Goal: Information Seeking & Learning: Find specific fact

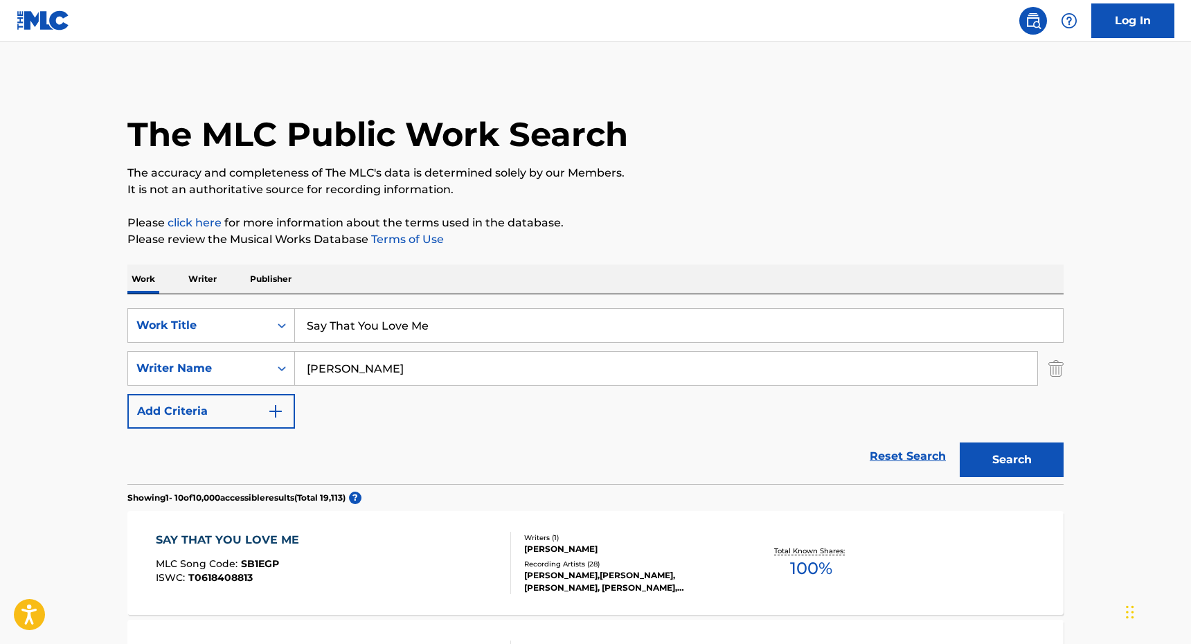
click at [177, 283] on div "Work Writer Publisher" at bounding box center [595, 278] width 936 height 29
click at [203, 271] on p "Writer" at bounding box center [202, 278] width 37 height 29
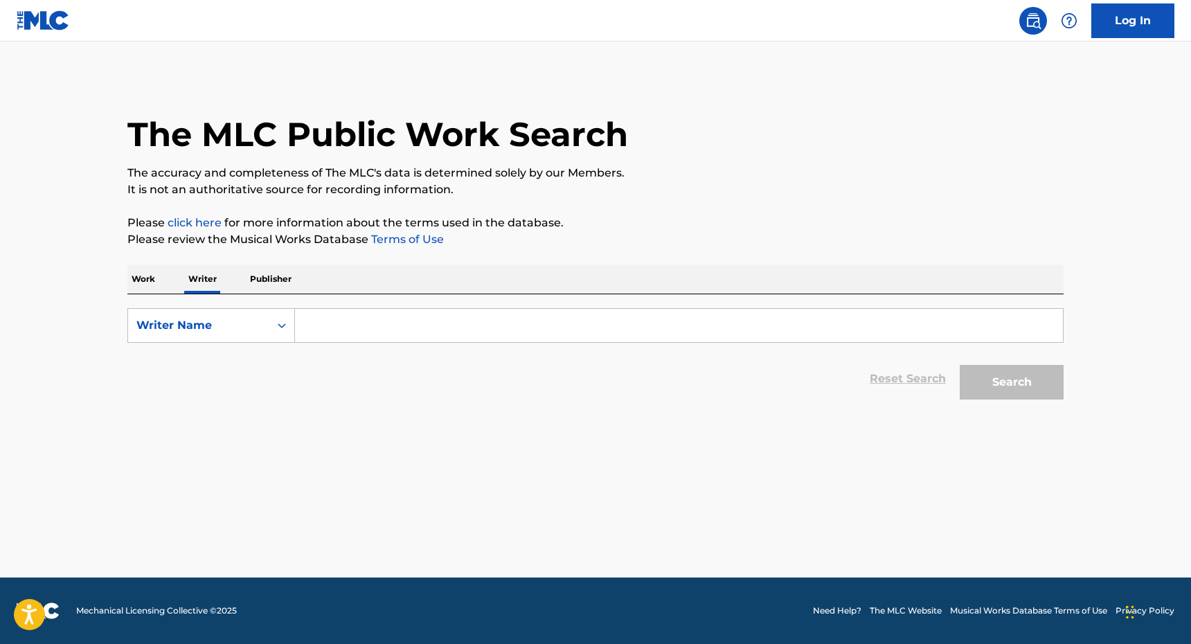
click at [341, 318] on input "Search Form" at bounding box center [679, 325] width 768 height 33
paste input "[PERSON_NAME]"
type input "[PERSON_NAME]"
click at [959, 365] on button "Search" at bounding box center [1011, 382] width 104 height 35
click at [630, 264] on div "Work Writer Publisher" at bounding box center [595, 278] width 936 height 29
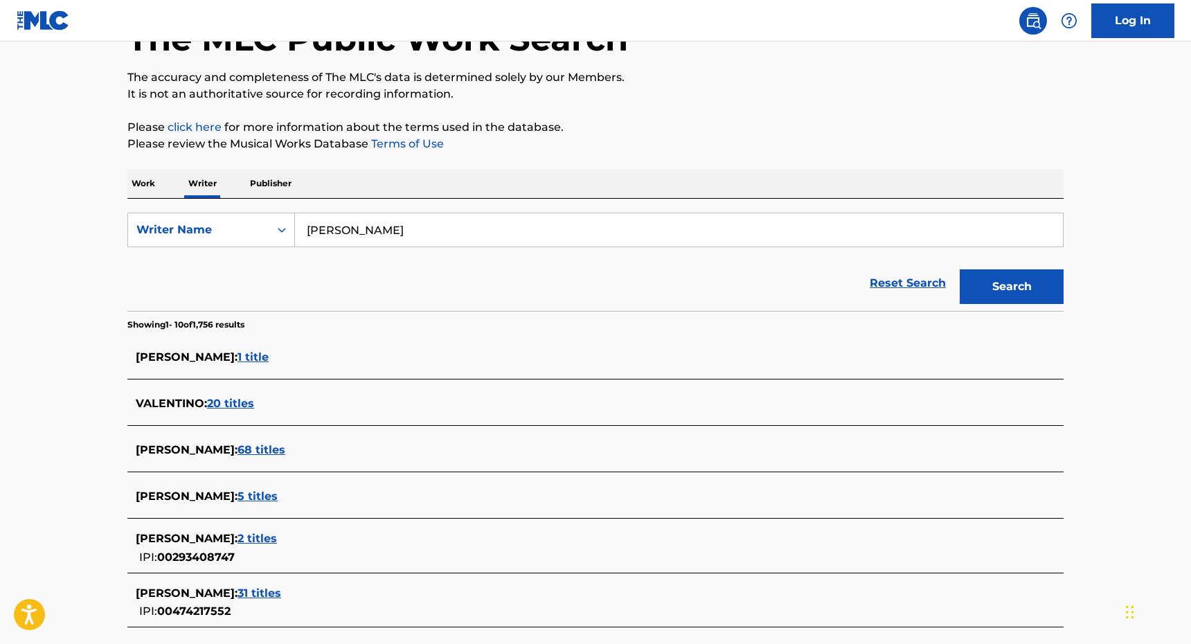
scroll to position [111, 0]
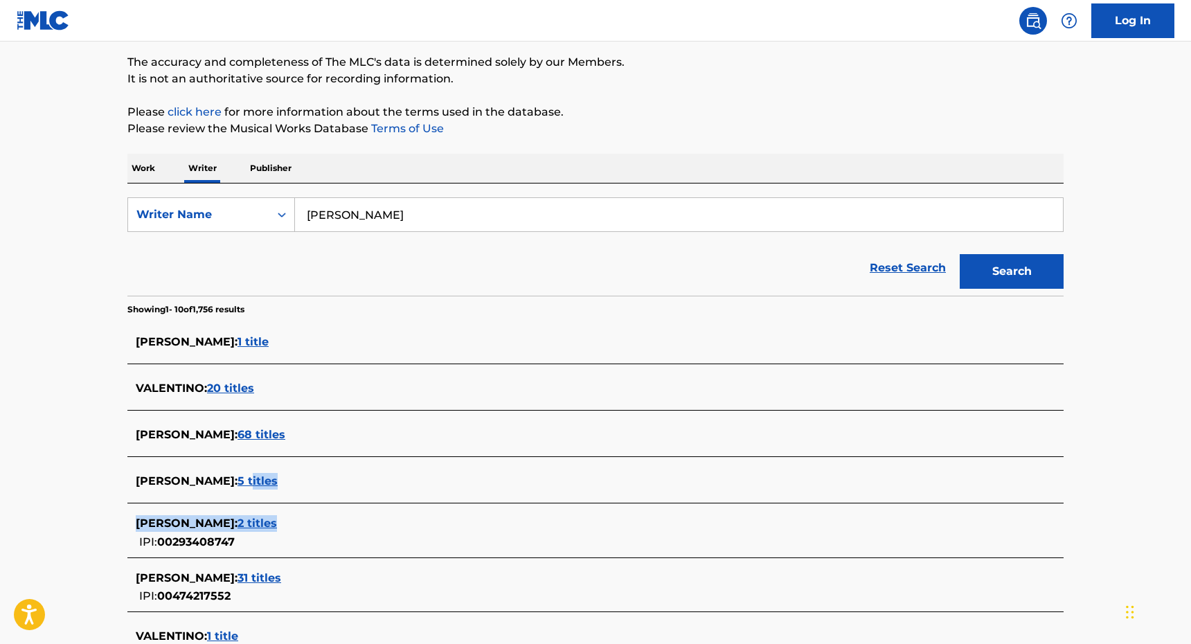
drag, startPoint x: 278, startPoint y: 482, endPoint x: 322, endPoint y: 524, distance: 60.2
click at [322, 524] on section "[PERSON_NAME] : 1 title VALENTINO : 20 titles [PERSON_NAME] : 68 titles [PERSON…" at bounding box center [595, 565] width 936 height 498
click at [3, 473] on main "The MLC Public Work Search The accuracy and completeness of The MLC's data is d…" at bounding box center [595, 411] width 1191 height 961
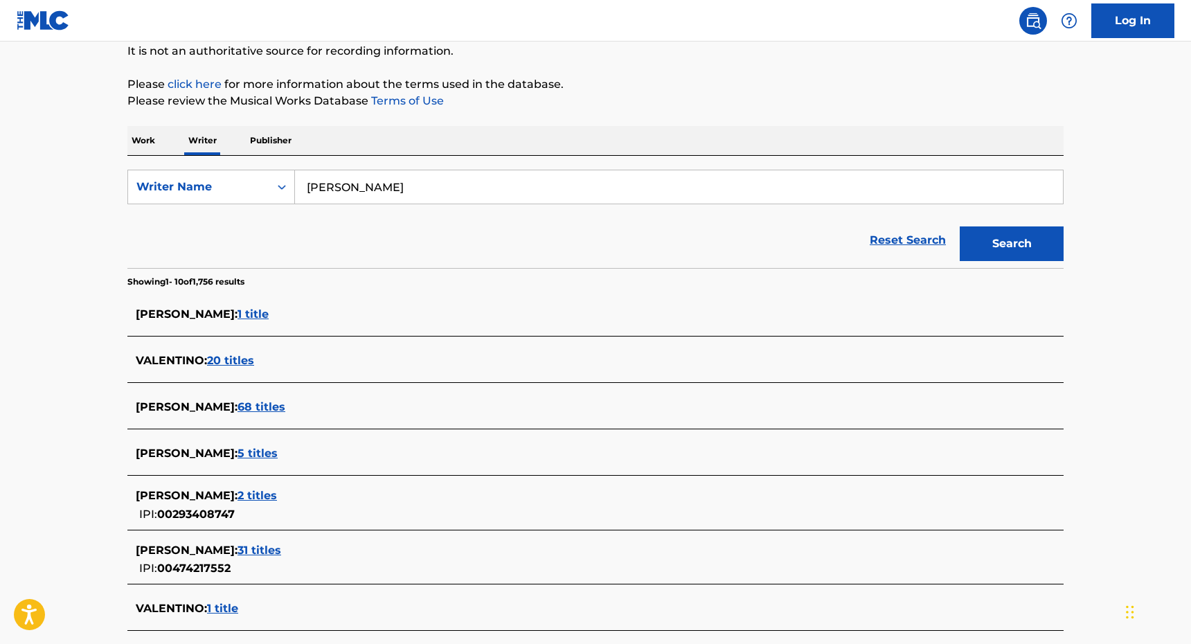
scroll to position [166, 0]
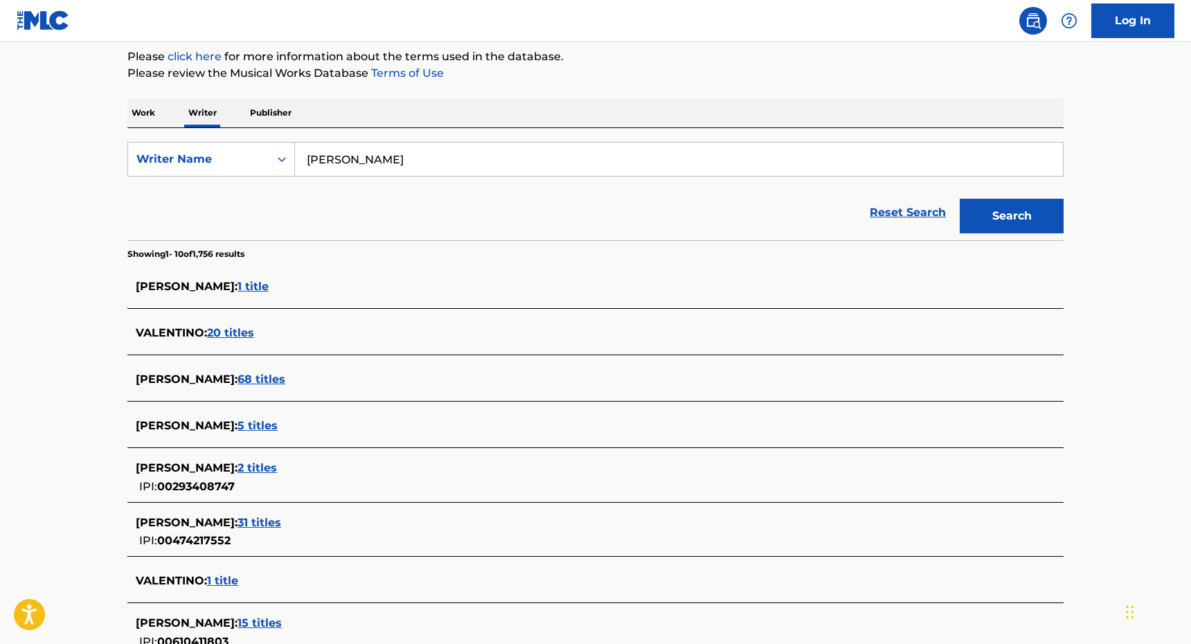
click at [268, 424] on span "5 titles" at bounding box center [257, 425] width 40 height 13
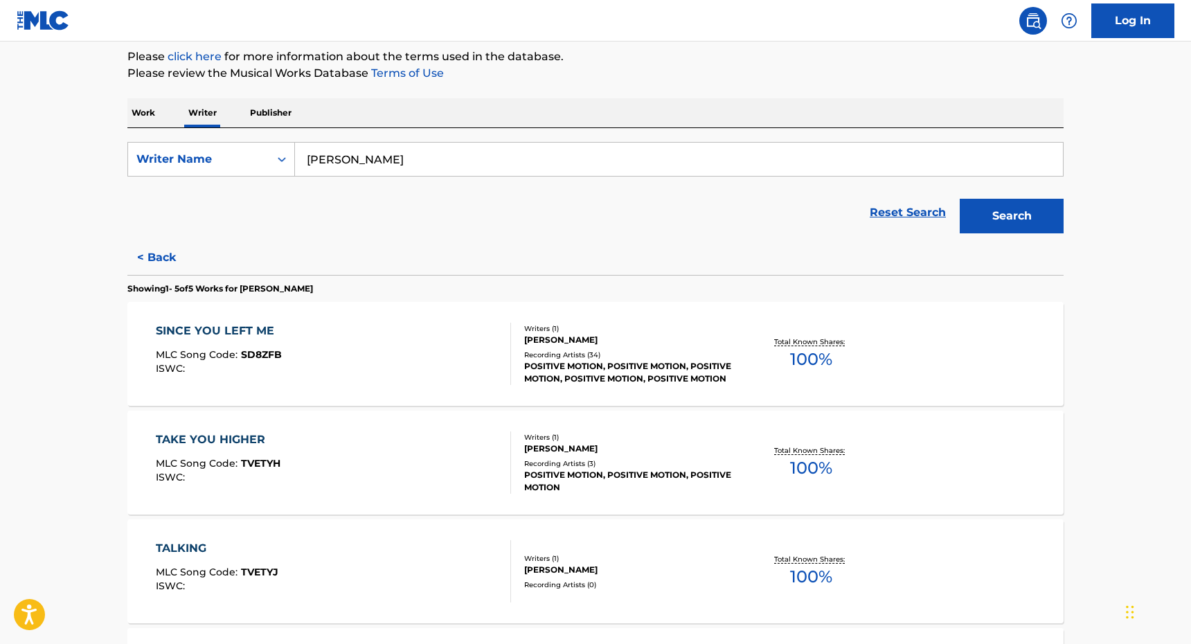
click at [334, 467] on div "TAKE YOU HIGHER MLC Song Code : TVETYH ISWC :" at bounding box center [334, 462] width 356 height 62
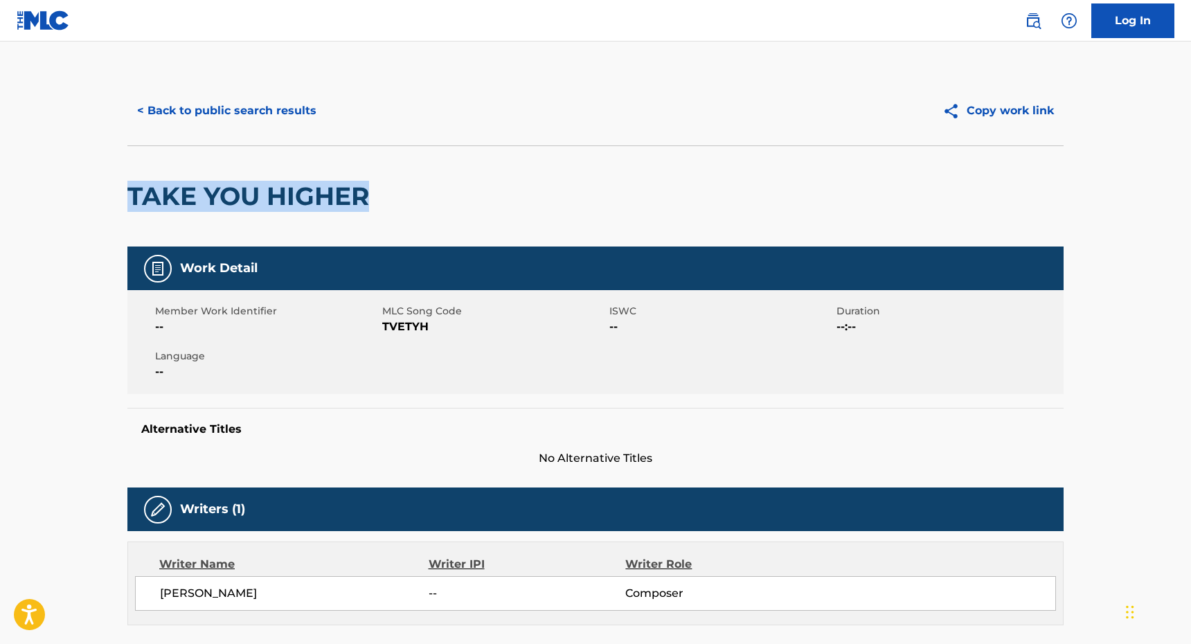
drag, startPoint x: 387, startPoint y: 667, endPoint x: 332, endPoint y: 174, distance: 495.8
click at [332, 174] on div "TAKE YOU HIGHER" at bounding box center [595, 195] width 936 height 101
click at [236, 124] on button "< Back to public search results" at bounding box center [226, 110] width 199 height 35
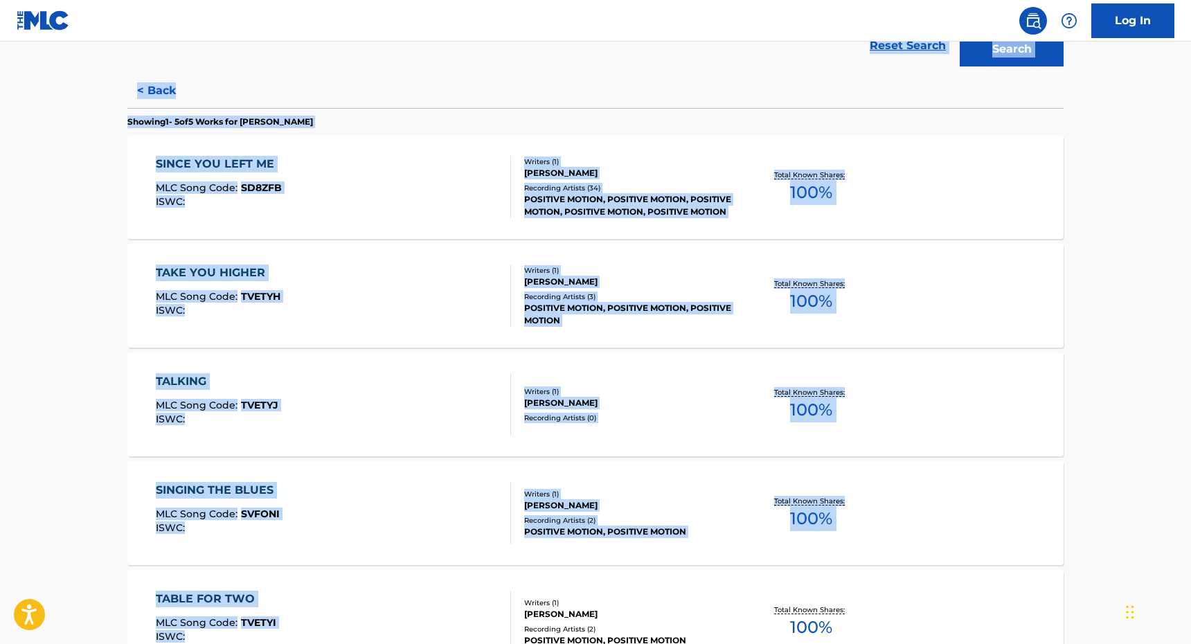
scroll to position [501, 0]
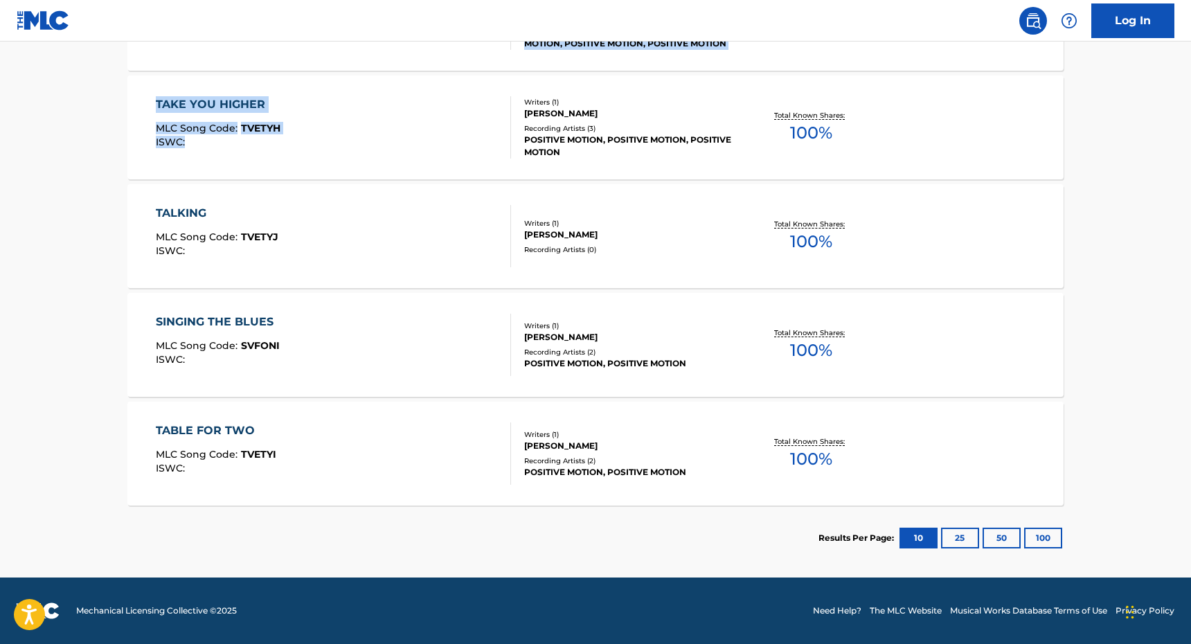
drag, startPoint x: 424, startPoint y: 376, endPoint x: 464, endPoint y: 174, distance: 205.4
click at [464, 174] on div "SearchWithCriteria575d0354-83dd-407f-8d39-dad193fea2be Writer Name [PERSON_NAME…" at bounding box center [595, 181] width 936 height 777
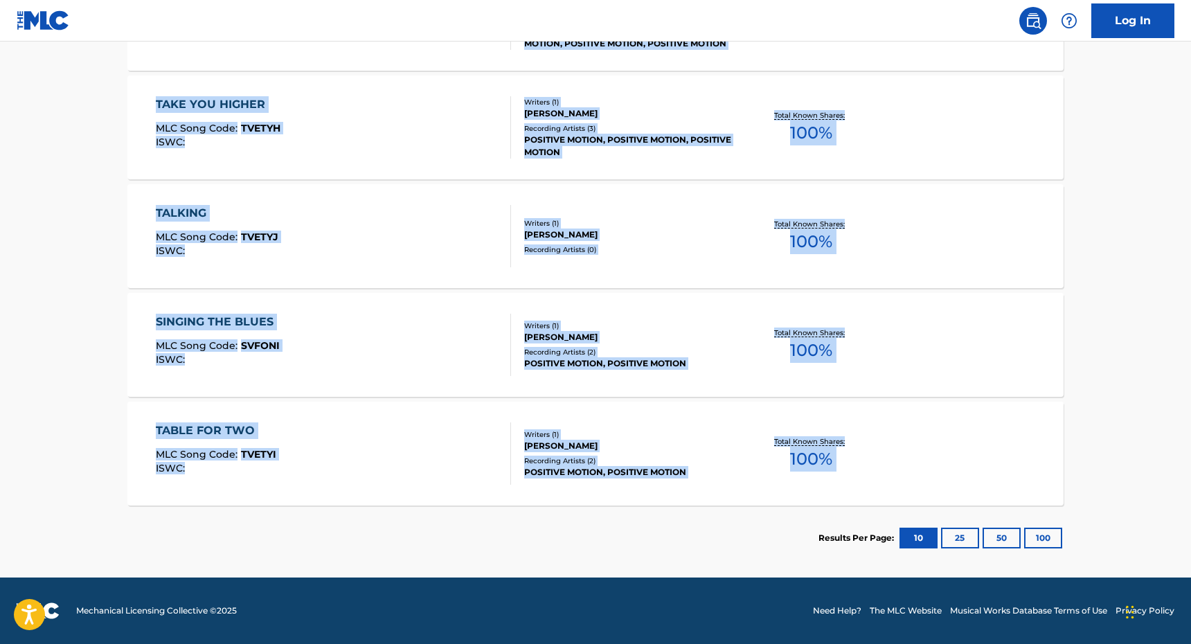
scroll to position [0, 0]
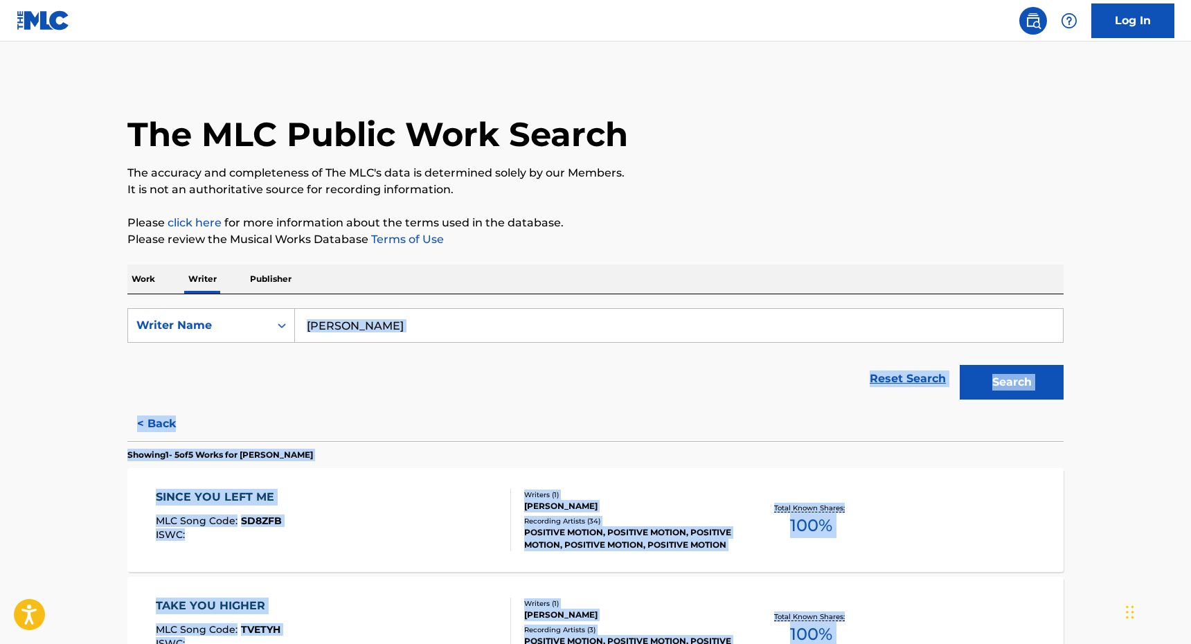
drag, startPoint x: 370, startPoint y: 511, endPoint x: 415, endPoint y: 326, distance: 190.4
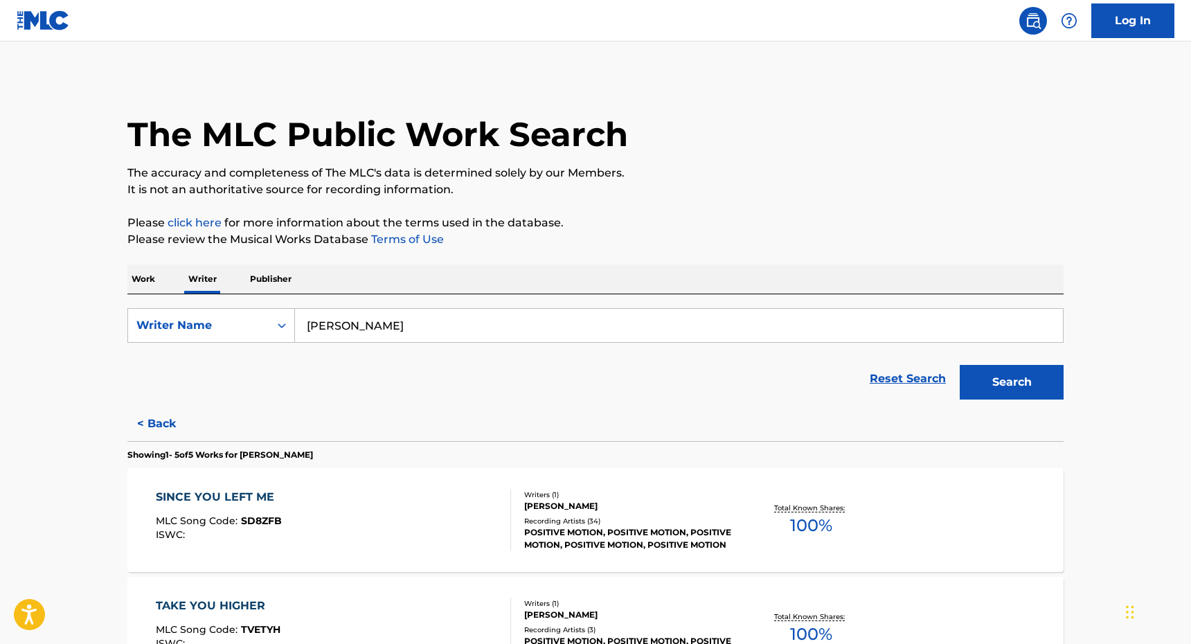
click at [377, 374] on div "Reset Search Search" at bounding box center [595, 378] width 936 height 55
click at [493, 328] on input "[PERSON_NAME]" at bounding box center [679, 325] width 768 height 33
click at [479, 485] on div "SINCE YOU LEFT ME MLC Song Code : SD8ZFB ISWC : Writers ( 1 ) [PERSON_NAME] Rec…" at bounding box center [595, 520] width 936 height 104
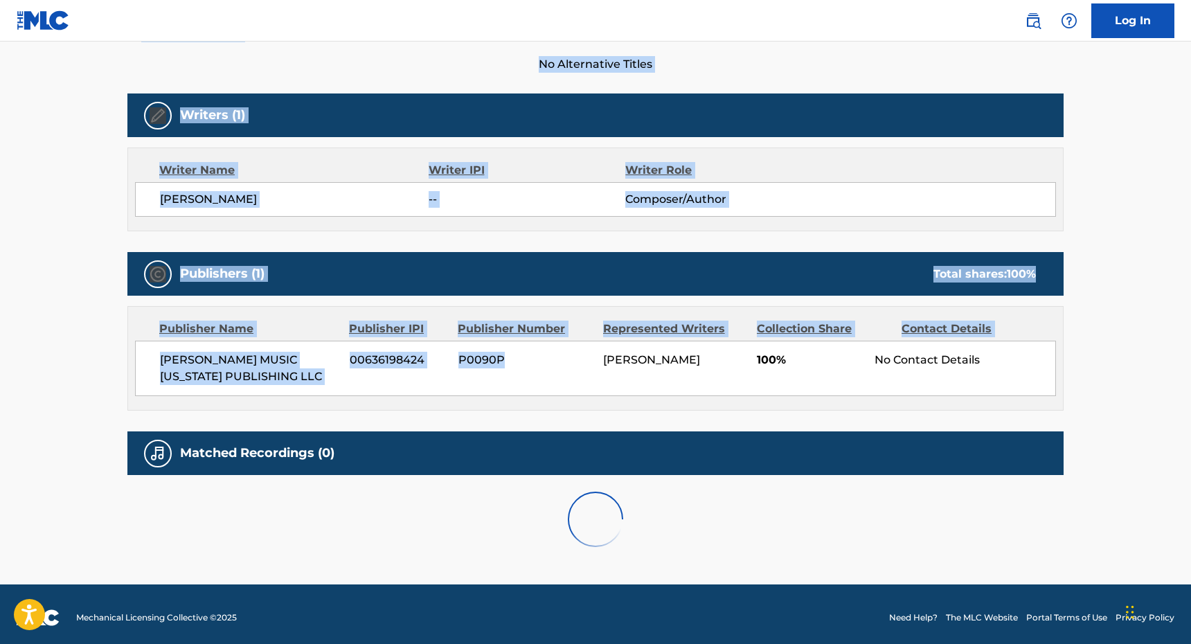
scroll to position [400, 0]
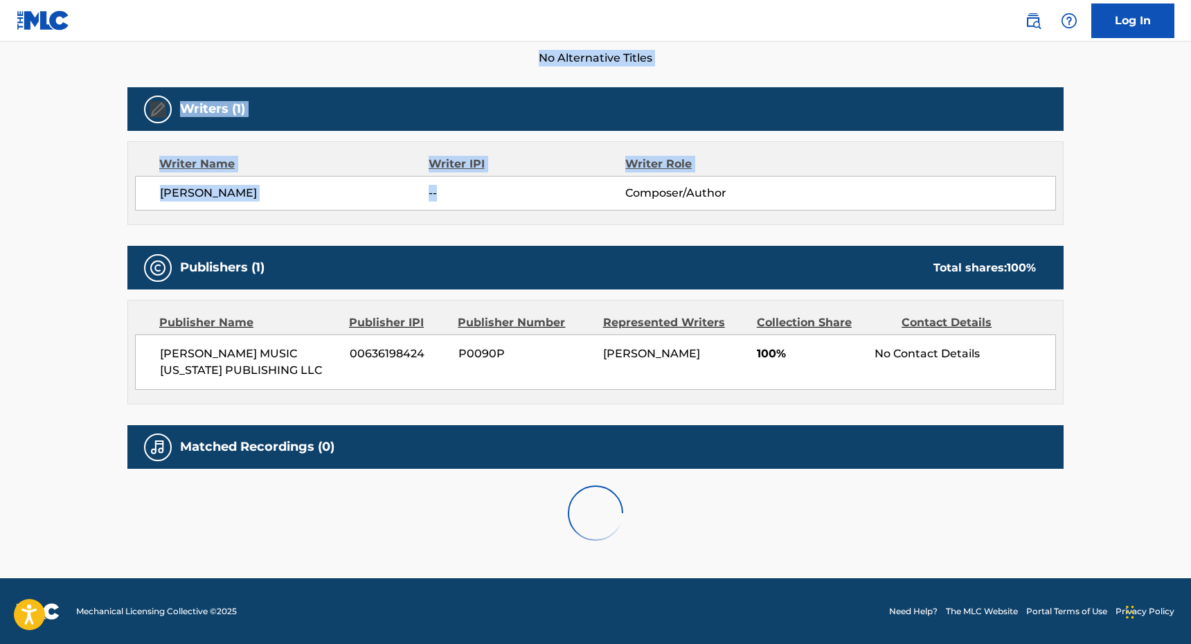
drag, startPoint x: 469, startPoint y: 350, endPoint x: 493, endPoint y: 186, distance: 165.8
click at [493, 186] on div "Work Detail Member Work Identifier -- MLC Song Code SD8ZFB ISWC -- Duration --:…" at bounding box center [595, 201] width 936 height 711
click at [493, 187] on span "--" at bounding box center [526, 193] width 197 height 17
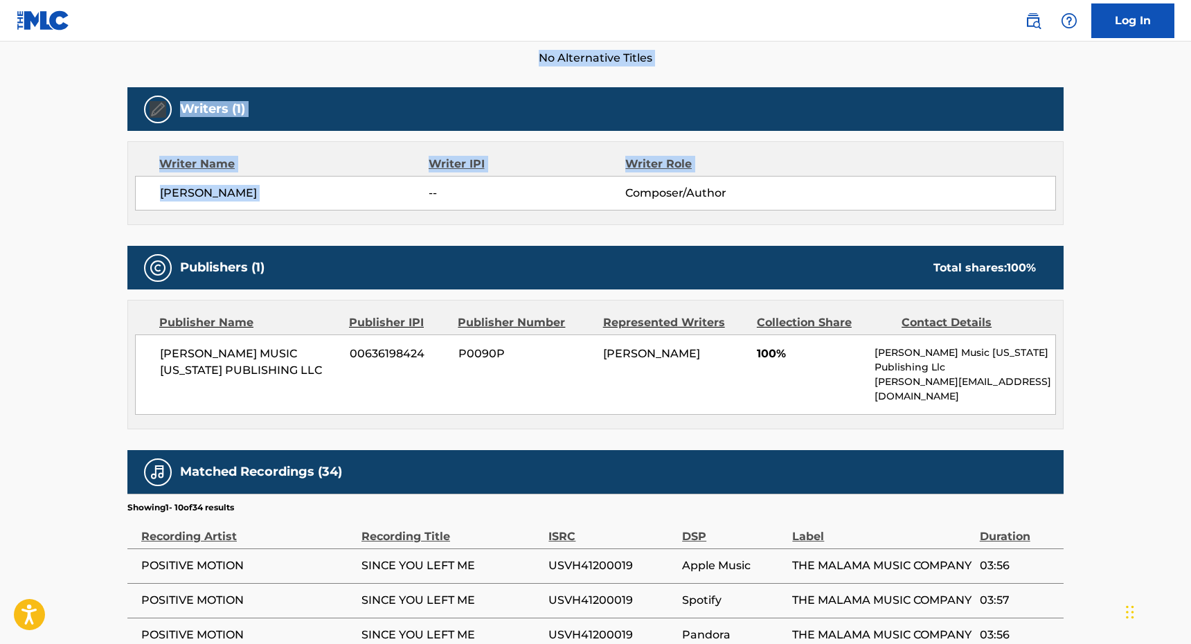
scroll to position [0, 0]
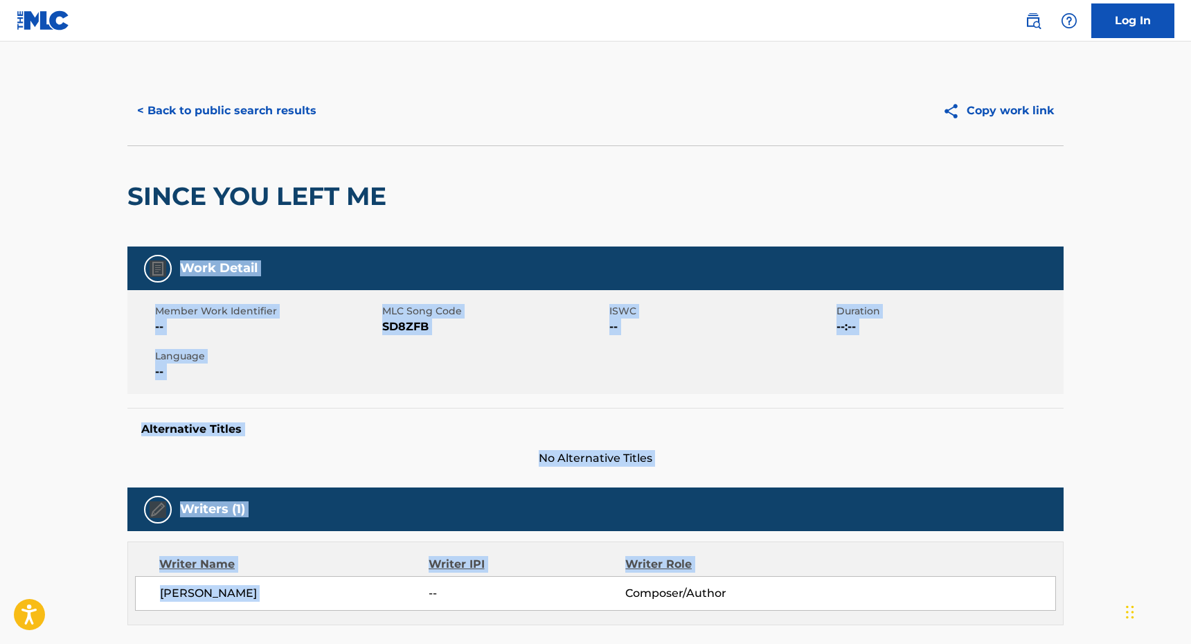
drag, startPoint x: 495, startPoint y: 179, endPoint x: 396, endPoint y: 222, distance: 108.2
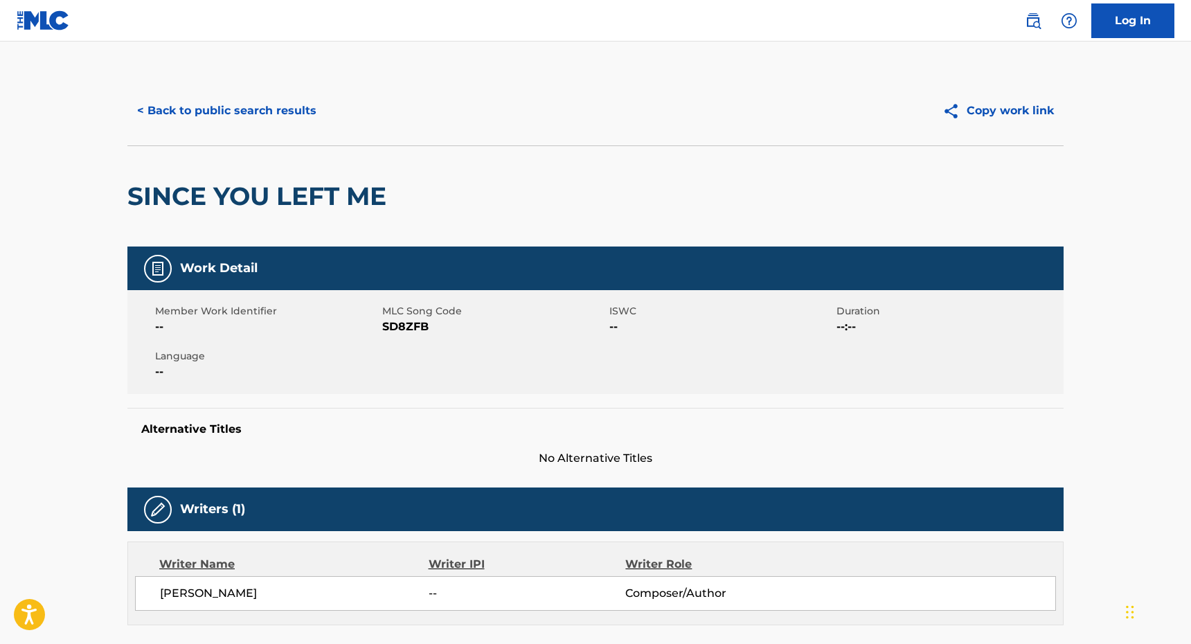
click at [258, 129] on div "< Back to public search results Copy work link" at bounding box center [595, 110] width 936 height 69
click at [254, 109] on button "< Back to public search results" at bounding box center [226, 110] width 199 height 35
